Goal: Task Accomplishment & Management: Manage account settings

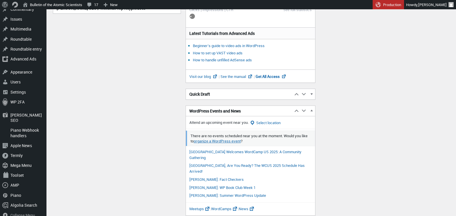
scroll to position [144, 0]
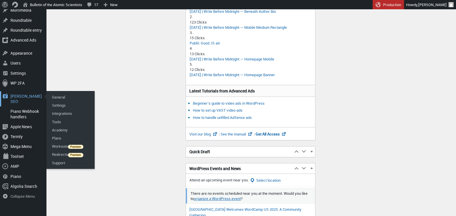
click at [20, 94] on div "Yoast SEO 0" at bounding box center [23, 98] width 46 height 15
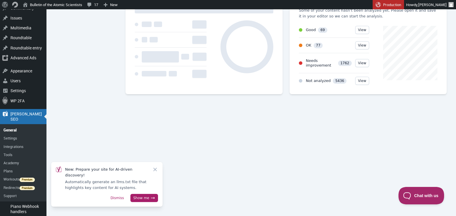
scroll to position [115, 0]
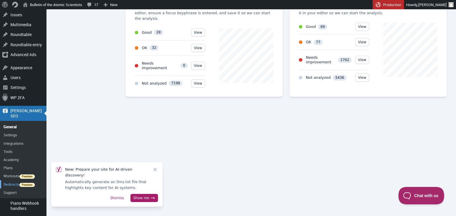
click at [11, 180] on link "Redirects" at bounding box center [23, 184] width 46 height 8
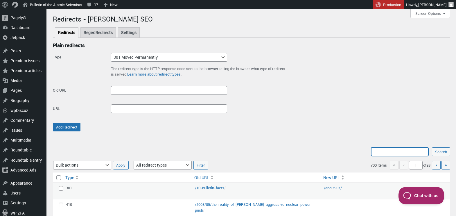
click at [392, 149] on input "Search:" at bounding box center [399, 151] width 57 height 9
type input "rfk"
click at [432, 147] on input "Search" at bounding box center [441, 151] width 18 height 9
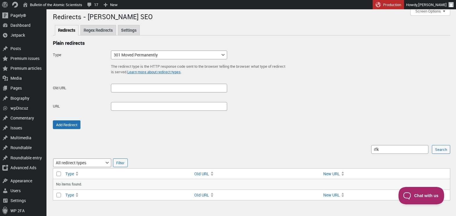
scroll to position [28, 0]
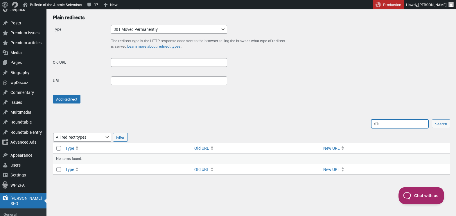
click at [390, 124] on input "rfk" at bounding box center [399, 123] width 57 height 9
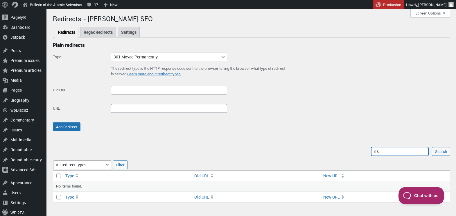
scroll to position [0, 0]
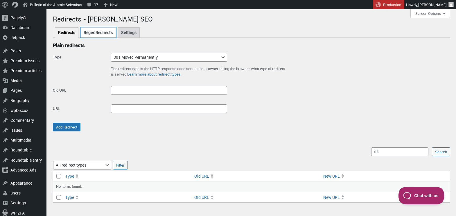
click at [103, 32] on link "Regex Redirects" at bounding box center [97, 32] width 35 height 10
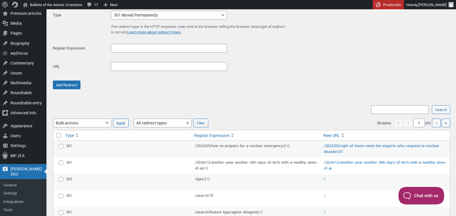
scroll to position [103, 0]
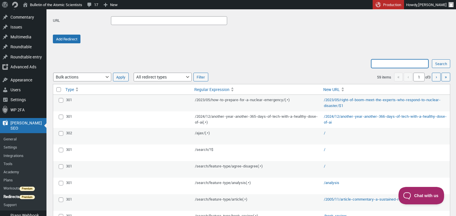
click at [403, 64] on input "Search:" at bounding box center [399, 63] width 57 height 9
type input "rfk"
click at [432, 59] on input "Search" at bounding box center [441, 63] width 18 height 9
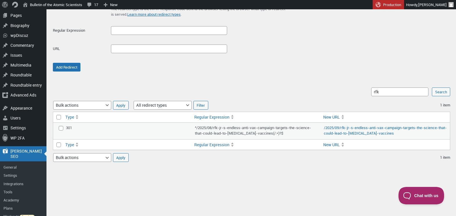
scroll to position [99, 0]
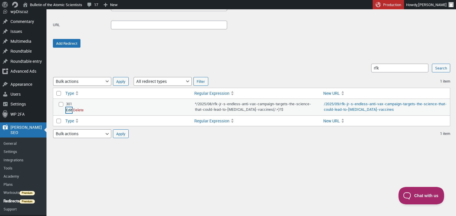
click at [68, 110] on link "Edit" at bounding box center [69, 110] width 6 height 6
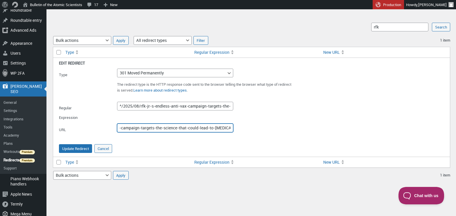
scroll to position [0, 82]
drag, startPoint x: 226, startPoint y: 126, endPoint x: 253, endPoint y: 126, distance: 27.3
click at [253, 126] on div "URL 2025/09/rfk-jr-s-endless-anti-vax-campaign-targets-the-science-that-could-l…" at bounding box center [251, 129] width 385 height 13
click at [224, 129] on input "2025/09/rfk-jr-s-endless-anti-vax-campaign-targets-the-science-that-could-lead-…" at bounding box center [175, 127] width 116 height 9
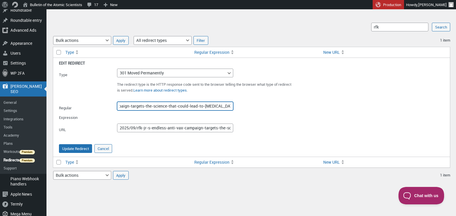
scroll to position [0, 96]
drag, startPoint x: 227, startPoint y: 106, endPoint x: 252, endPoint y: 106, distance: 25.0
click at [252, 106] on div "Regular Expression ^/2025/08/rfk-jr-s-endless-anti-vax-campaign-targets-the-sci…" at bounding box center [251, 108] width 385 height 13
click at [220, 107] on input "^/2025/08/rfk-jr-s-endless-anti-vax-campaign-targets-the-science-that-could-lea…" at bounding box center [175, 106] width 116 height 9
drag, startPoint x: 220, startPoint y: 106, endPoint x: 233, endPoint y: 106, distance: 13.4
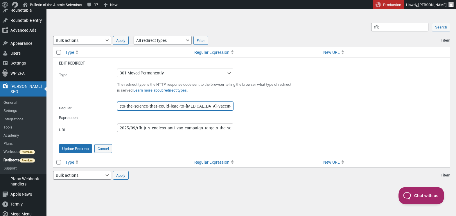
click at [233, 106] on input "^/2025/08/rfk-jr-s-endless-anti-vax-campaign-targets-the-science-that-could-lea…" at bounding box center [175, 106] width 116 height 9
drag, startPoint x: 223, startPoint y: 108, endPoint x: 260, endPoint y: 104, distance: 36.8
click at [260, 104] on div "Regular Expression ^/2025/08/rfk-jr-s-endless-anti-vax-campaign-targets-the-sci…" at bounding box center [251, 108] width 385 height 13
click at [219, 107] on input "^/2025/08/rfk-jr-s-endless-anti-vax-campaign-targets-the-science-that-could-lea…" at bounding box center [175, 106] width 116 height 9
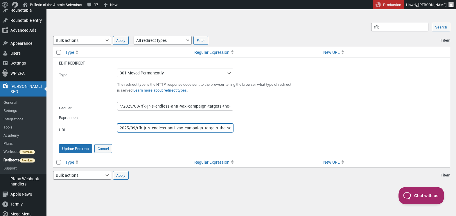
scroll to position [0, 82]
drag, startPoint x: 228, startPoint y: 129, endPoint x: 262, endPoint y: 127, distance: 34.0
click at [262, 127] on div "URL 2025/09/rfk-jr-s-endless-anti-vax-campaign-targets-the-science-that-could-l…" at bounding box center [251, 129] width 385 height 13
click at [231, 127] on input "2025/09/rfk-jr-s-endless-anti-vax-campaign-targets-the-science-that-could-lead-…" at bounding box center [175, 127] width 116 height 9
drag, startPoint x: 223, startPoint y: 128, endPoint x: 261, endPoint y: 125, distance: 38.2
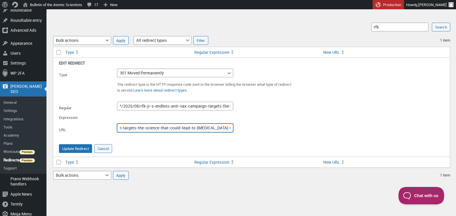
click at [282, 118] on div "Type 301 Moved Permanently 302 Found 307 Temporary Redirect 410 Content Deleted…" at bounding box center [251, 106] width 385 height 74
drag, startPoint x: 228, startPoint y: 127, endPoint x: 235, endPoint y: 127, distance: 7.3
click at [235, 127] on div "URL 2025/09/rfk-jr-s-endless-anti-vax-campaign-targets-the-science-that-could-l…" at bounding box center [251, 129] width 385 height 13
click at [231, 128] on input "2025/09/rfk-jr-s-endless-anti-vax-campaign-targets-the-science-that-could-lead-…" at bounding box center [175, 127] width 116 height 9
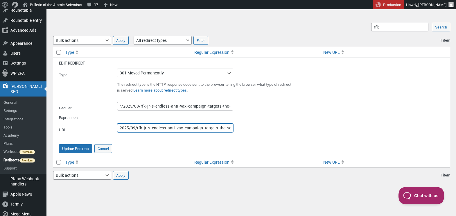
drag, startPoint x: 232, startPoint y: 128, endPoint x: 106, endPoint y: 123, distance: 126.1
click at [106, 123] on div "URL 2025/09/rfk-jr-s-endless-anti-vax-campaign-targets-the-science-that-could-l…" at bounding box center [251, 129] width 385 height 13
click at [229, 127] on input "2025/09/rfk-jr-s-endless-anti-vax-campaign-targets-the-science-that-could-lead-…" at bounding box center [175, 127] width 116 height 9
drag, startPoint x: 227, startPoint y: 127, endPoint x: 261, endPoint y: 127, distance: 34.0
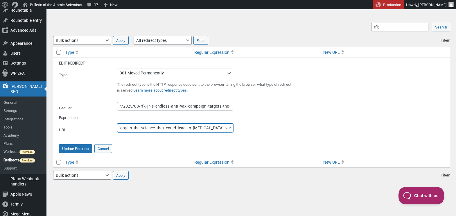
click at [261, 127] on div "URL 2025/09/rfk-jr-s-endless-anti-vax-campaign-targets-the-science-that-could-l…" at bounding box center [251, 129] width 385 height 13
click at [226, 127] on input "2025/09/rfk-jr-s-endless-anti-vax-campaign-targets-the-science-that-could-lead-…" at bounding box center [175, 127] width 116 height 9
drag, startPoint x: 223, startPoint y: 128, endPoint x: 252, endPoint y: 127, distance: 29.4
click at [240, 128] on div "URL 2025/09/rfk-jr-s-endless-anti-vax-campaign-targets-the-science-that-could-l…" at bounding box center [251, 129] width 385 height 13
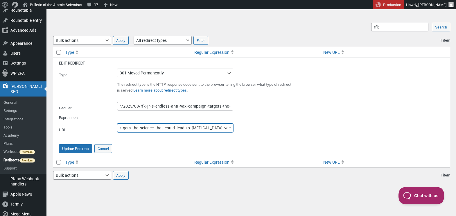
type input "2025/09/rfk-jr-s-endless-anti-vax-campaign-targets-the-science-that-could-lead-…"
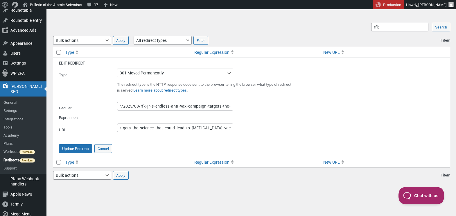
click at [263, 124] on div "URL 2025/09/rfk-jr-s-endless-anti-vax-campaign-targets-the-science-that-could-l…" at bounding box center [251, 129] width 385 height 13
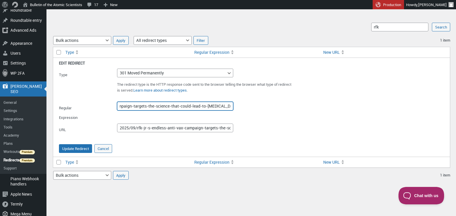
scroll to position [0, 96]
drag, startPoint x: 221, startPoint y: 103, endPoint x: 254, endPoint y: 103, distance: 33.4
click at [254, 103] on div "Regular Expression ^/2025/08/rfk-jr-s-endless-anti-vax-campaign-targets-the-sci…" at bounding box center [251, 108] width 385 height 13
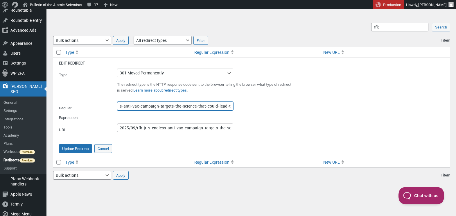
scroll to position [0, 96]
drag, startPoint x: 218, startPoint y: 108, endPoint x: 249, endPoint y: 105, distance: 31.5
click at [249, 105] on div "Regular Expression ^/2025/08/rfk-jr-s-endless-anti-vax-campaign-targets-the-sci…" at bounding box center [251, 108] width 385 height 13
click at [222, 106] on input "^/2025/08/rfk-jr-s-endless-anti-vax-campaign-targets-the-science-that-could-lea…" at bounding box center [175, 106] width 116 height 9
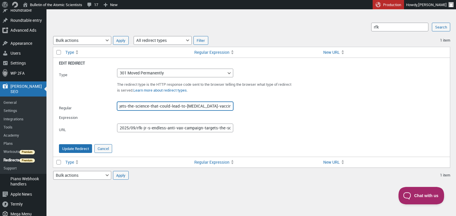
drag, startPoint x: 226, startPoint y: 107, endPoint x: 238, endPoint y: 106, distance: 11.3
click at [237, 106] on div "Regular Expression ^/2025/08/rfk-jr-s-endless-anti-vax-campaign-targets-the-sci…" at bounding box center [251, 108] width 385 height 13
click at [270, 106] on div "Regular Expression ^/2025/08/rfk-jr-s-endless-anti-vax-campaign-targets-the-sci…" at bounding box center [251, 108] width 385 height 13
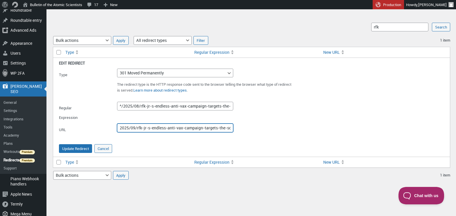
scroll to position [0, 87]
drag, startPoint x: 227, startPoint y: 126, endPoint x: 256, endPoint y: 126, distance: 28.8
click at [256, 126] on div "URL 2025/09/rfk-jr-s-endless-anti-vax-campaign-targets-the-science-that-could-l…" at bounding box center [251, 129] width 385 height 13
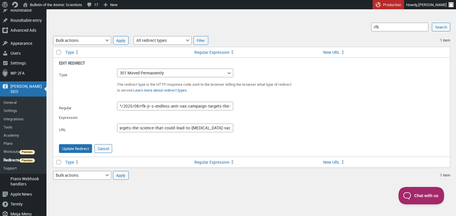
click at [237, 129] on div "URL 2025/09/rfk-jr-s-endless-anti-vax-campaign-targets-the-science-that-could-l…" at bounding box center [251, 129] width 385 height 13
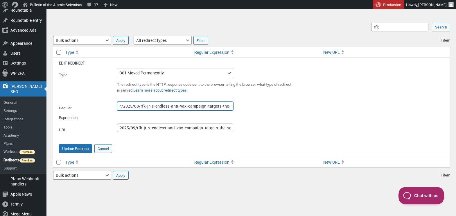
scroll to position [0, 91]
drag, startPoint x: 221, startPoint y: 105, endPoint x: 263, endPoint y: 103, distance: 41.6
click at [263, 103] on div "Regular Expression ^/2025/08/rfk-jr-s-endless-anti-vax-campaign-targets-the-sci…" at bounding box center [251, 108] width 385 height 13
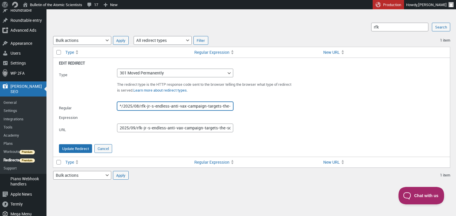
click at [226, 104] on input "^/2025/08/rfk-jr-s-endless-anti-vax-campaign-targets-the-science-that-could-lea…" at bounding box center [175, 106] width 116 height 9
drag, startPoint x: 225, startPoint y: 106, endPoint x: 256, endPoint y: 105, distance: 30.5
click at [256, 105] on div "Regular Expression ^/2025/08/rfk-jr-s-endless-anti-vax-campaign-targets-the-sci…" at bounding box center [251, 108] width 385 height 13
click at [225, 106] on input "^/2025/08/rfk-jr-s-endless-anti-vax-campaign-targets-the-science-that-could-lea…" at bounding box center [175, 106] width 116 height 9
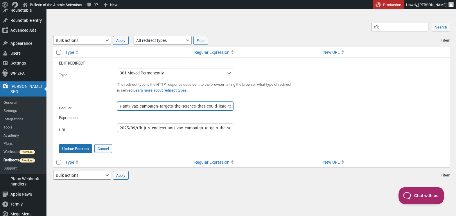
scroll to position [0, 92]
drag, startPoint x: 222, startPoint y: 104, endPoint x: 259, endPoint y: 101, distance: 37.3
click at [259, 102] on div "Regular Expression ^/2025/08/rfk-jr-s-endless-anti-vax-campaign-targets-the-sci…" at bounding box center [251, 108] width 385 height 13
click at [245, 110] on div "Regular Expression ^/2025/08/rfk-jr-s-endless-anti-vax-campaign-targets-the-sci…" at bounding box center [251, 108] width 385 height 13
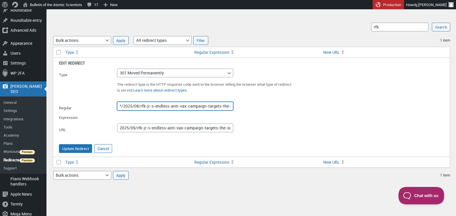
drag, startPoint x: 220, startPoint y: 106, endPoint x: 111, endPoint y: 104, distance: 109.5
click at [111, 101] on div "Type 301 Moved Permanently 302 Found 307 Temporary Redirect 410 Content Deleted…" at bounding box center [251, 106] width 385 height 74
click at [122, 105] on input "^/2025/08/rfk-jr-s-endless-anti-vax-campaign-targets-the-science-that-could-lea…" at bounding box center [175, 106] width 116 height 9
type input "/2025/08/rfk-jr-s-endless-anti-vax-campaign-targets-the-science-that-could-lead…"
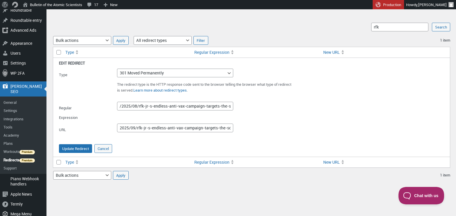
click at [273, 115] on div "Type 301 Moved Permanently 302 Found 307 Temporary Redirect 410 Content Deleted…" at bounding box center [251, 106] width 385 height 74
click at [80, 147] on button "Update Redirect" at bounding box center [75, 148] width 33 height 9
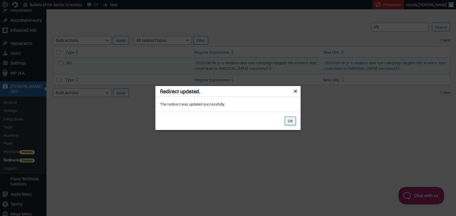
click at [290, 123] on button "OK" at bounding box center [290, 120] width 11 height 9
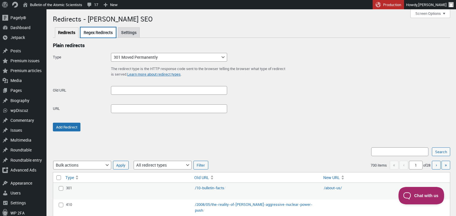
click at [109, 33] on link "Regex Redirects" at bounding box center [97, 32] width 35 height 10
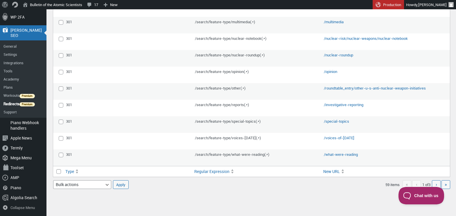
scroll to position [454, 0]
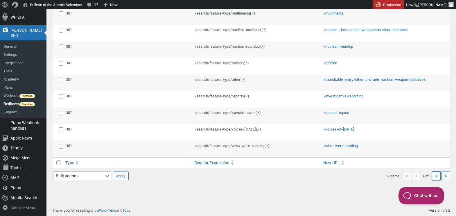
click at [436, 175] on span "›" at bounding box center [436, 175] width 1 height 6
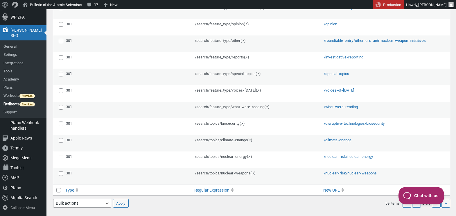
scroll to position [454, 0]
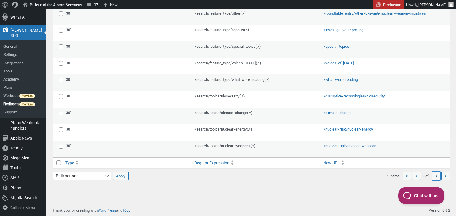
click at [437, 175] on link "Next page ›" at bounding box center [436, 175] width 9 height 9
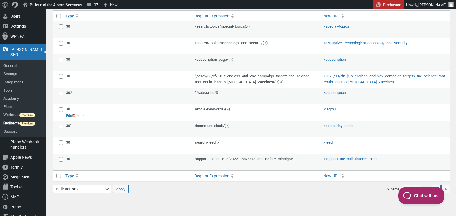
scroll to position [175, 0]
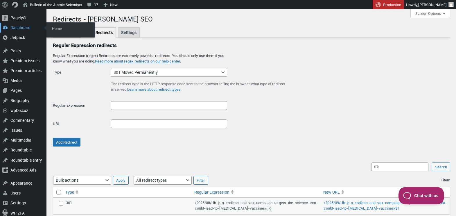
click at [21, 27] on div "Dashboard" at bounding box center [23, 28] width 46 height 10
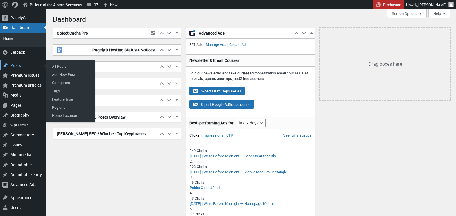
click at [15, 61] on div "Posts" at bounding box center [23, 65] width 46 height 10
